Goal: Information Seeking & Learning: Find contact information

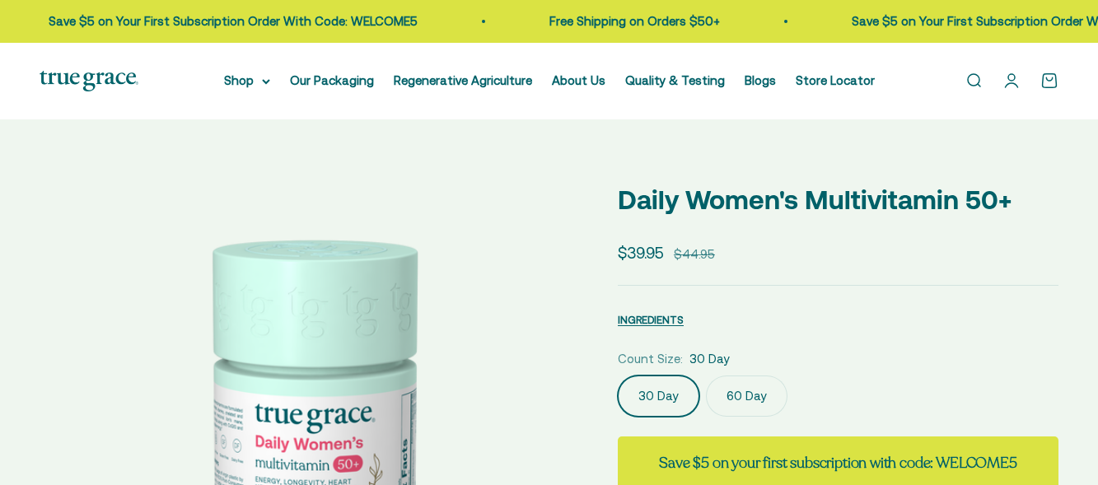
select select "3"
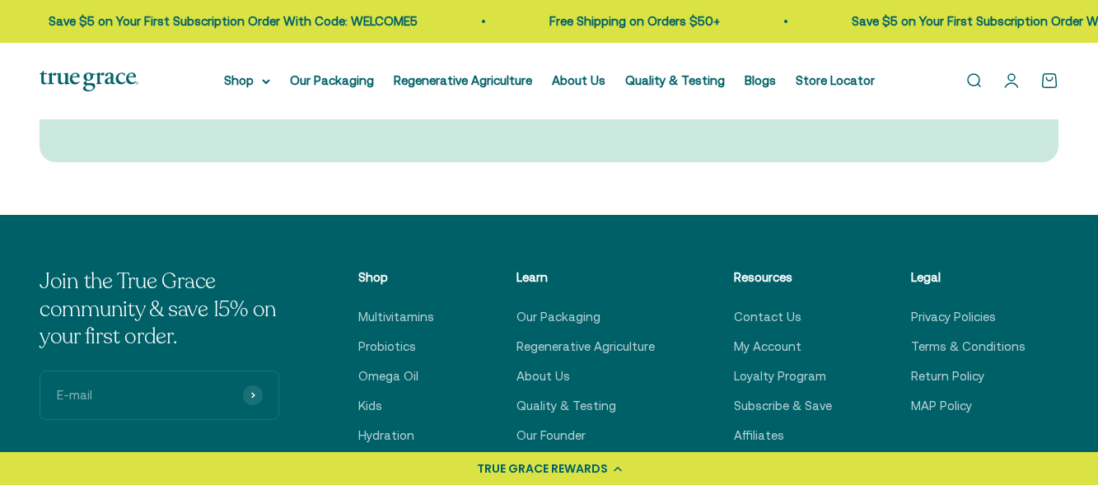
scroll to position [5131, 0]
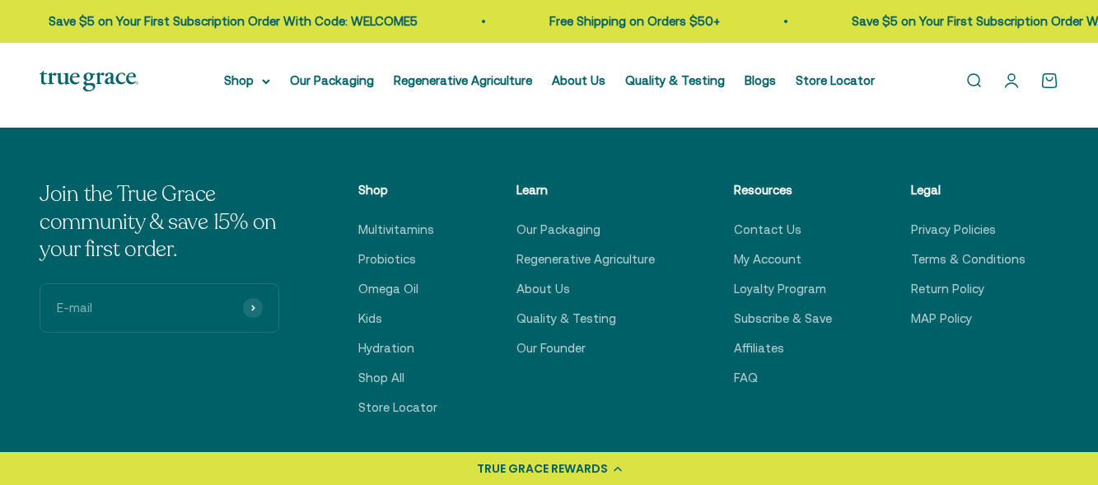
drag, startPoint x: 1103, startPoint y: 39, endPoint x: 1100, endPoint y: 428, distance: 389.5
click at [773, 220] on link "Contact Us" at bounding box center [768, 230] width 68 height 20
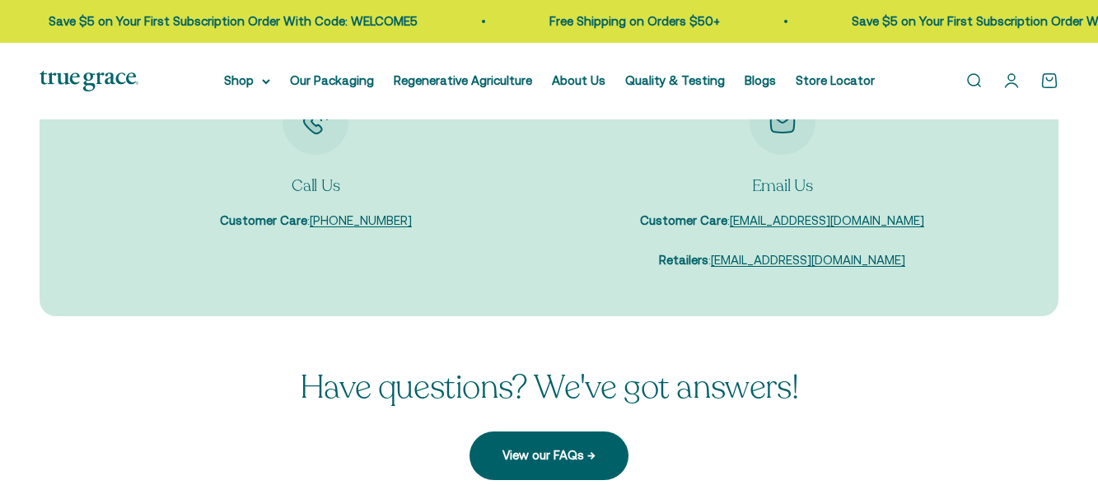
scroll to position [233, 0]
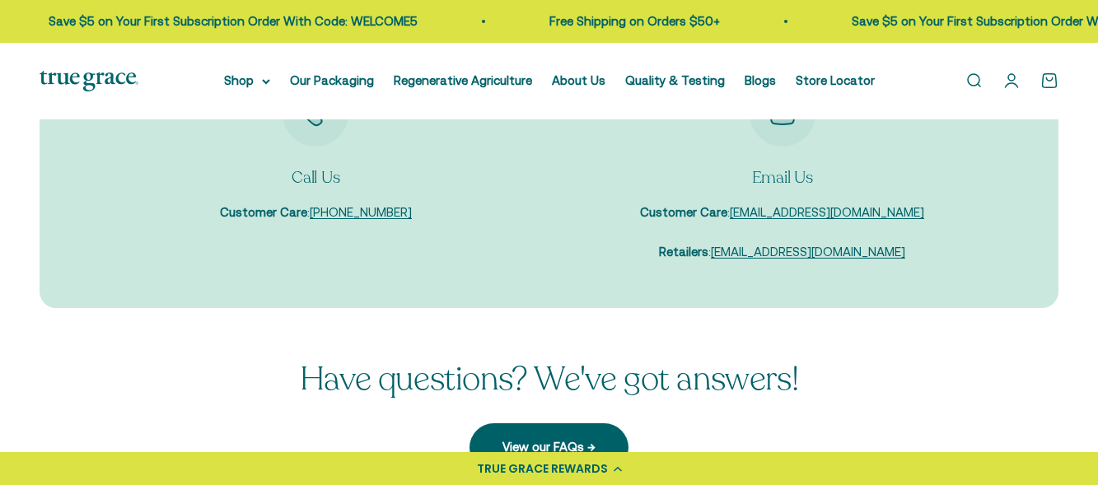
click at [870, 210] on link "[EMAIL_ADDRESS][DOMAIN_NAME]" at bounding box center [827, 212] width 194 height 14
click at [953, 142] on div "Email Us Customer Care : care@truegracehealth.com Retailers : sales@truegracehe…" at bounding box center [782, 171] width 447 height 181
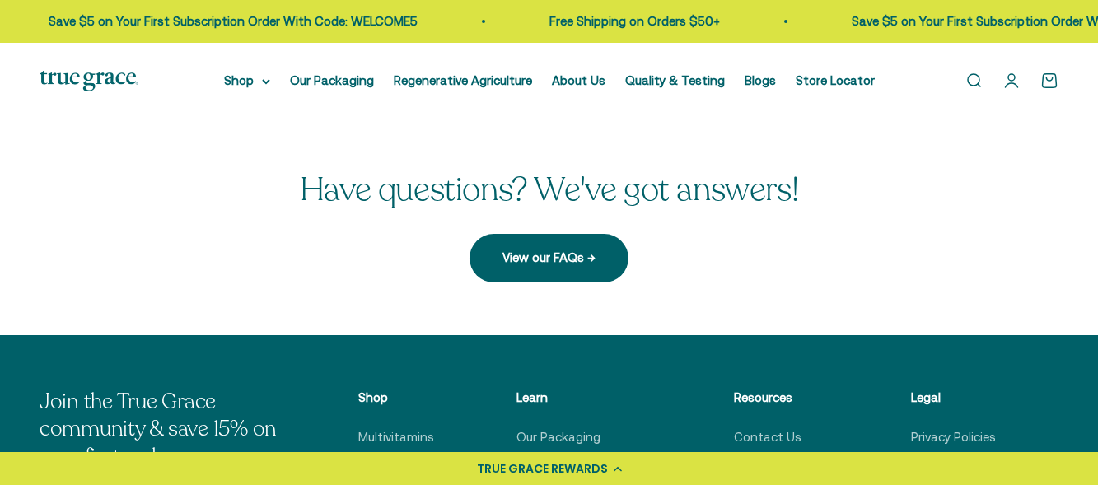
scroll to position [448, 0]
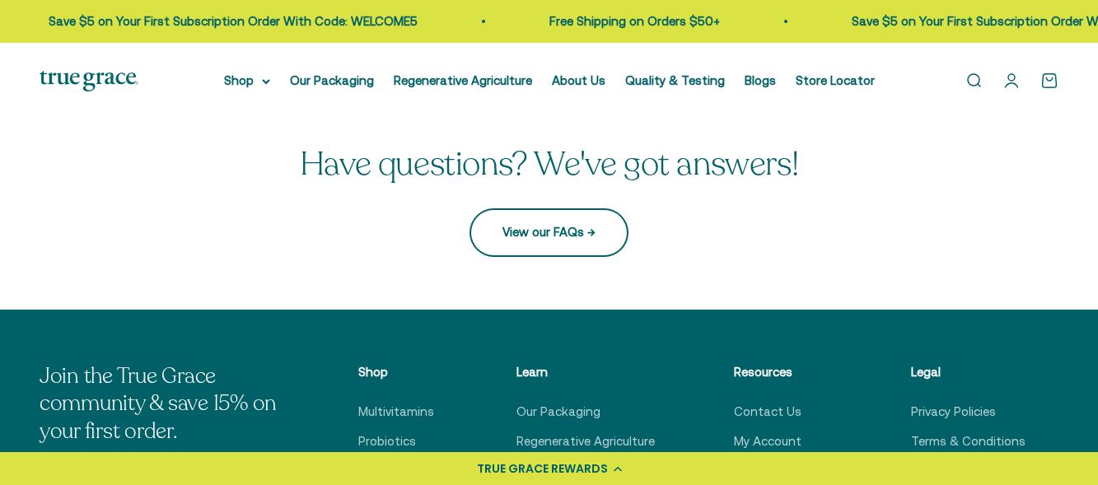
click at [575, 230] on link "View our FAQs →" at bounding box center [548, 232] width 159 height 48
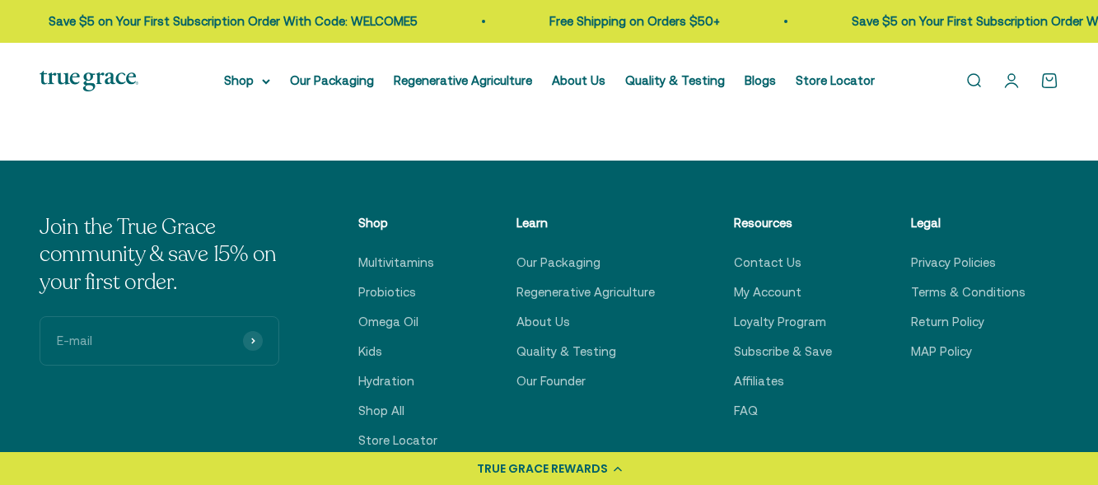
scroll to position [939, 0]
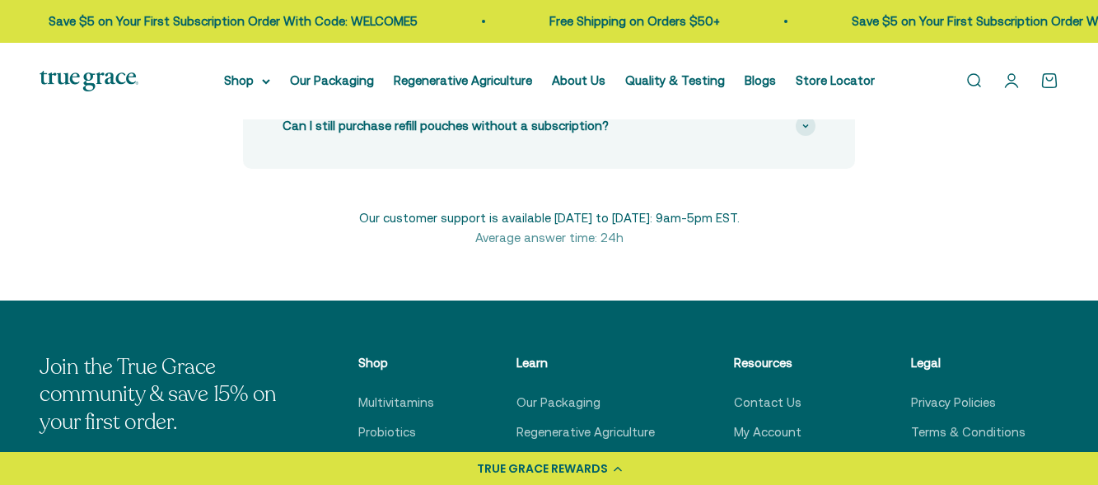
click at [1097, 284] on html "💰 Earn 1 point for every $1 you spend Join now Earn 25 points Already a member?…" at bounding box center [549, 76] width 1098 height 2031
